Goal: Find specific page/section: Find specific page/section

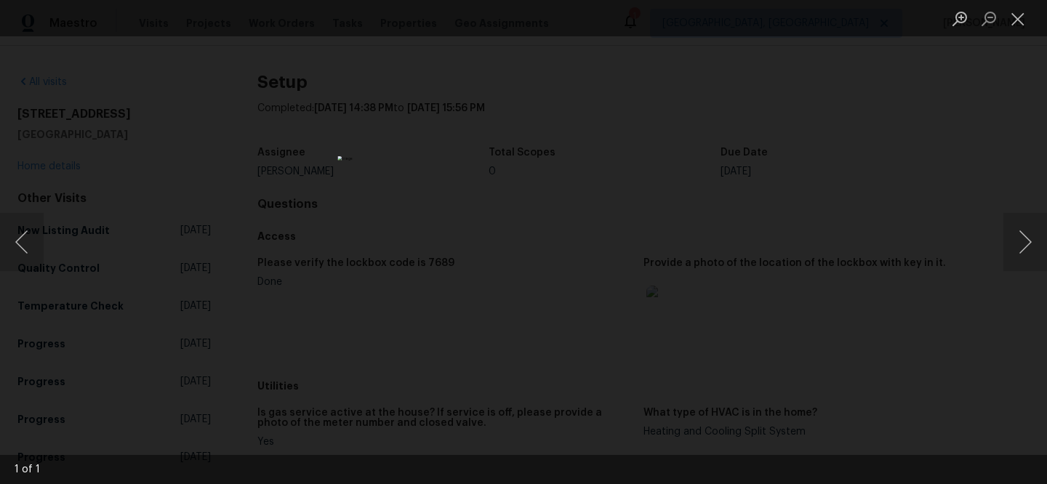
click at [933, 163] on div "Lightbox" at bounding box center [523, 242] width 1047 height 484
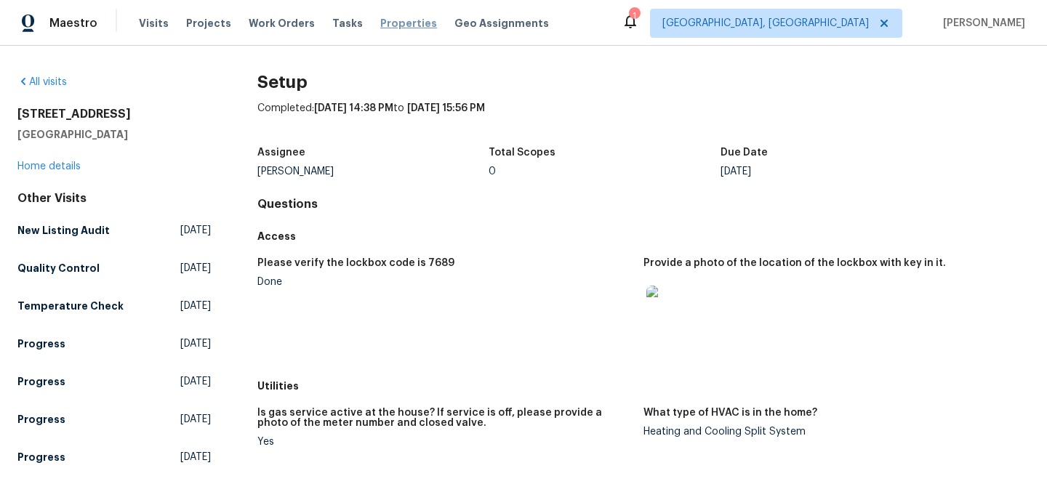
drag, startPoint x: 391, startPoint y: 25, endPoint x: 410, endPoint y: 29, distance: 19.3
click at [391, 25] on span "Properties" at bounding box center [408, 23] width 57 height 15
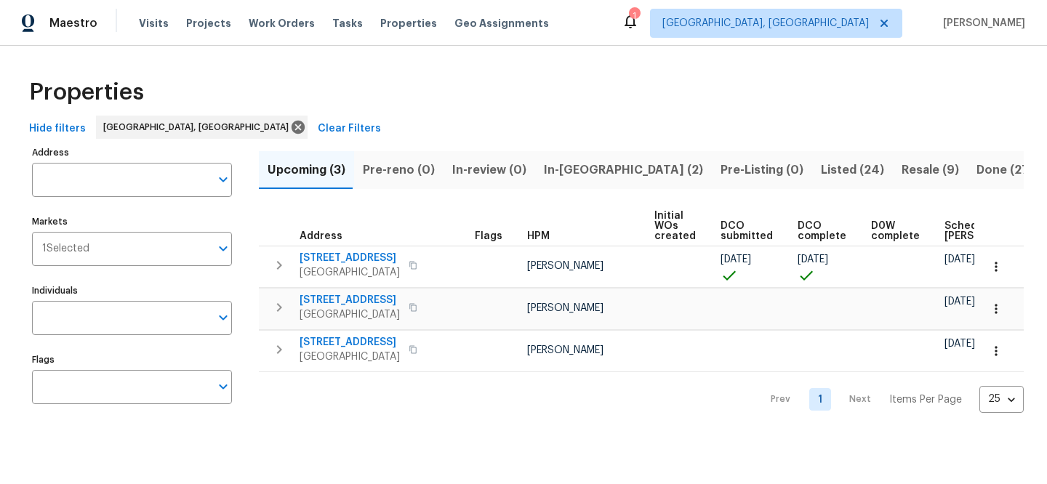
click at [318, 135] on span "Clear Filters" at bounding box center [349, 129] width 63 height 18
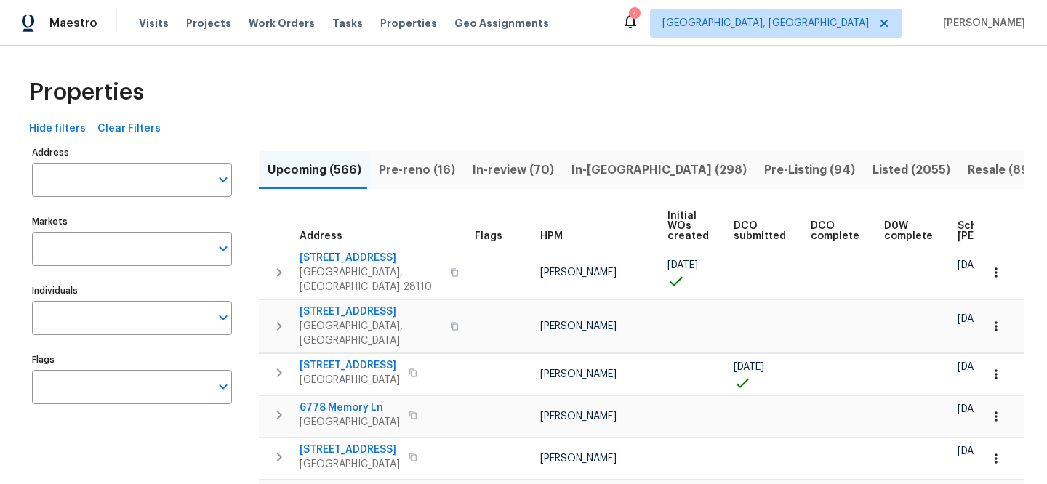
click at [639, 19] on div "1" at bounding box center [634, 16] width 10 height 15
click at [148, 180] on input "Address" at bounding box center [121, 180] width 178 height 34
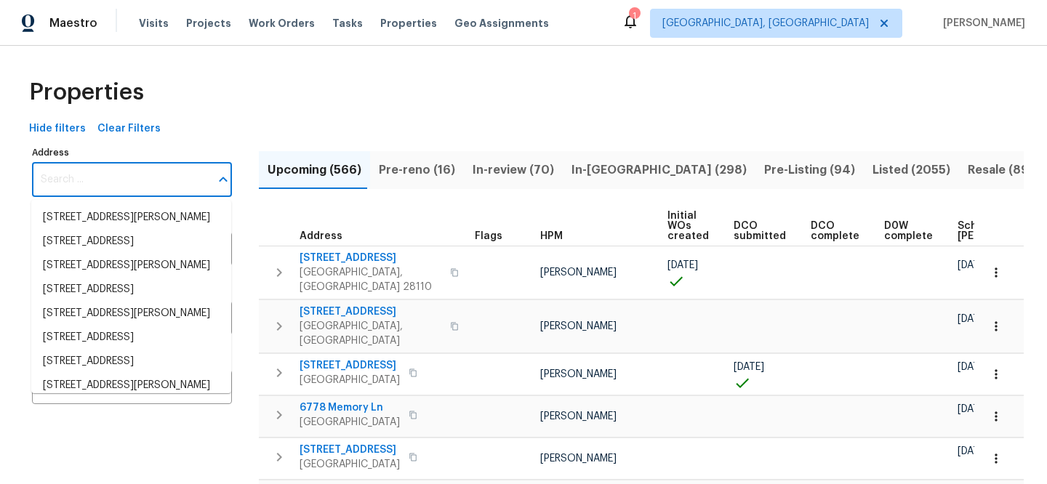
paste input "[STREET_ADDRESS][PERSON_NAME]"
type input "[STREET_ADDRESS][PERSON_NAME]"
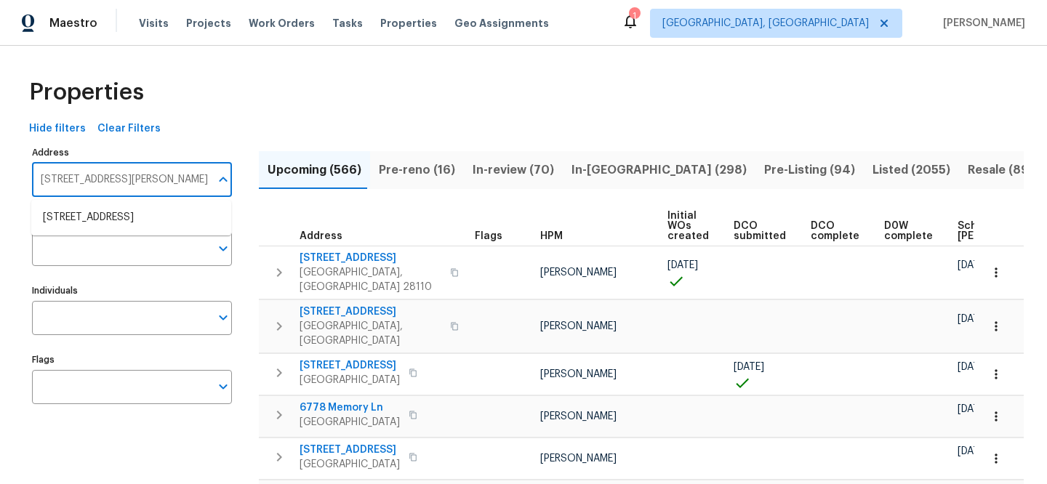
click at [145, 205] on ul "112 Jasmine Ln Goose Creek SC 29445" at bounding box center [131, 218] width 200 height 36
click at [145, 209] on li "112 Jasmine Ln Goose Creek SC 29445" at bounding box center [131, 218] width 200 height 24
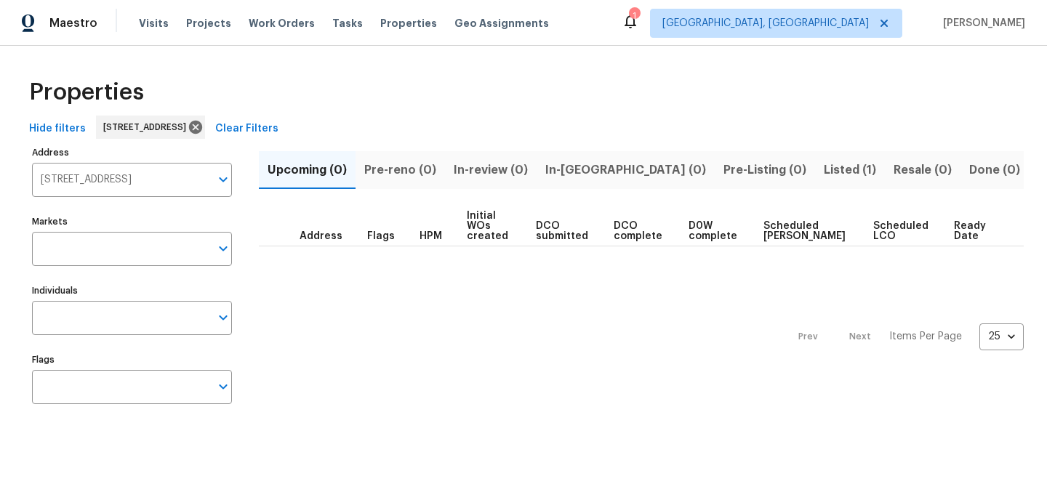
click at [824, 166] on span "Listed (1)" at bounding box center [850, 170] width 52 height 20
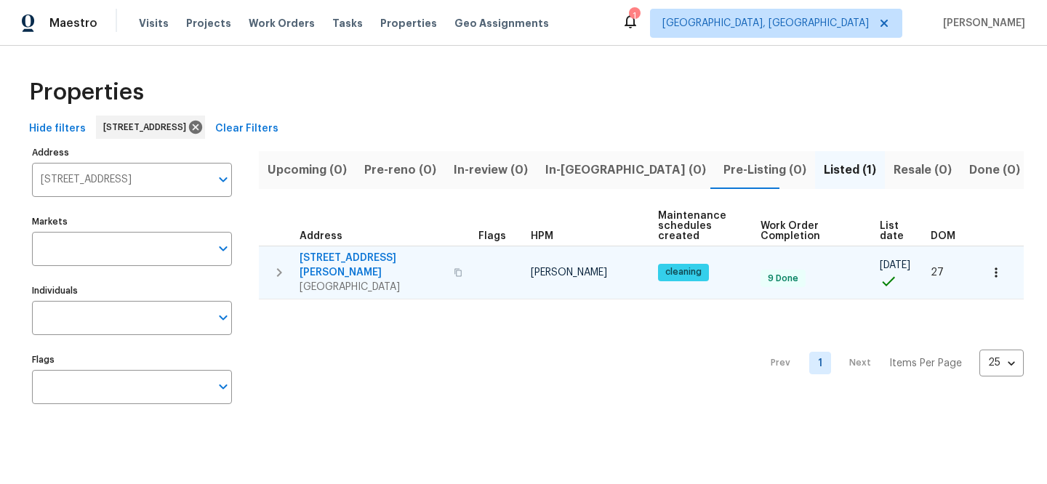
click at [345, 258] on span "[STREET_ADDRESS][PERSON_NAME]" at bounding box center [372, 265] width 145 height 29
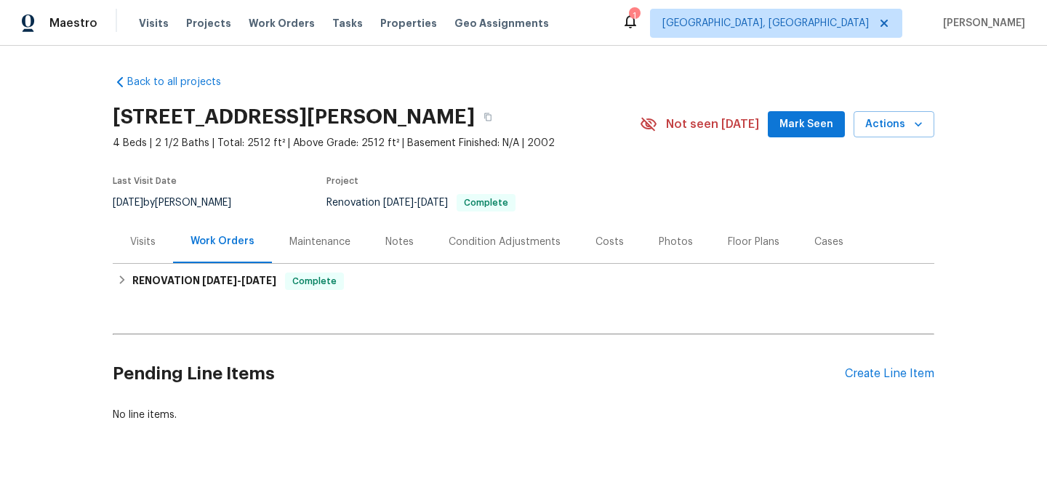
click at [123, 249] on div "Visits" at bounding box center [143, 241] width 60 height 43
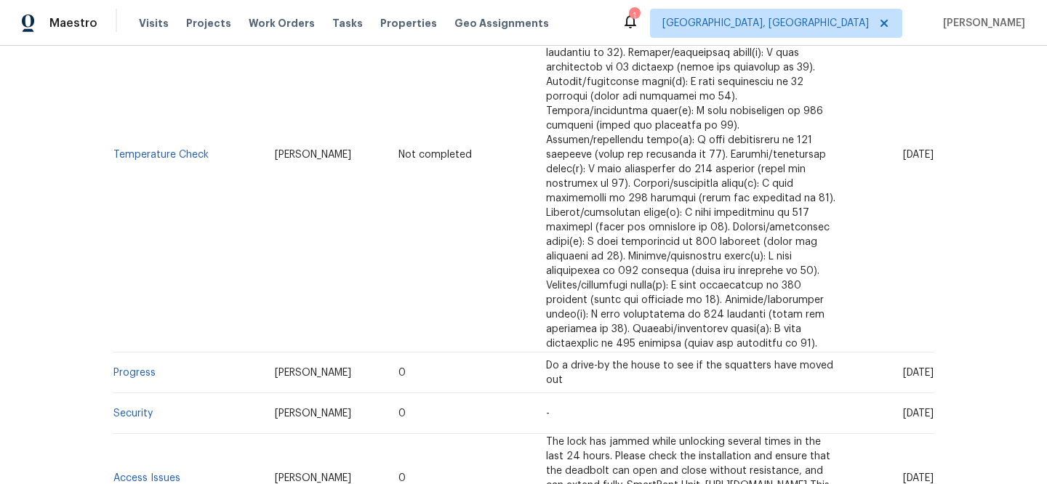
scroll to position [562, 0]
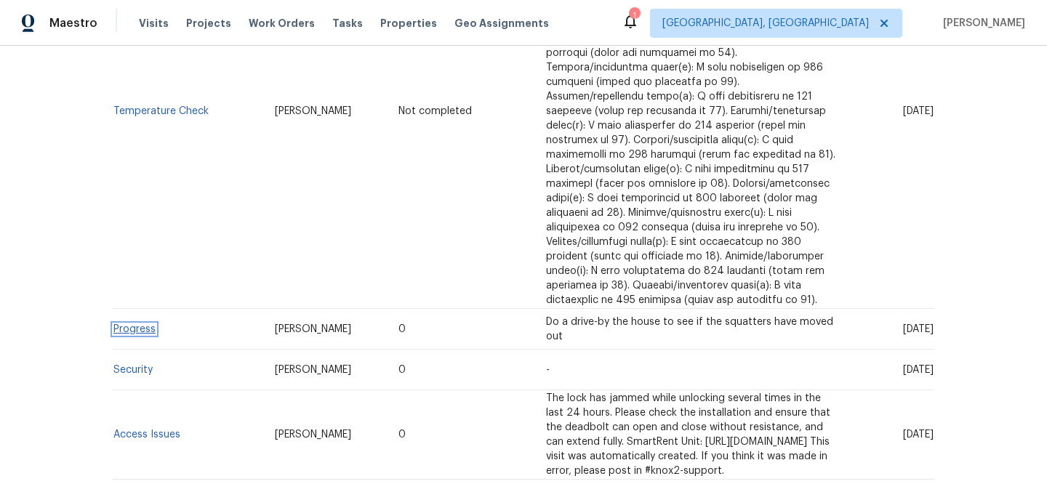
click at [134, 324] on link "Progress" at bounding box center [134, 329] width 42 height 10
